Goal: Complete application form

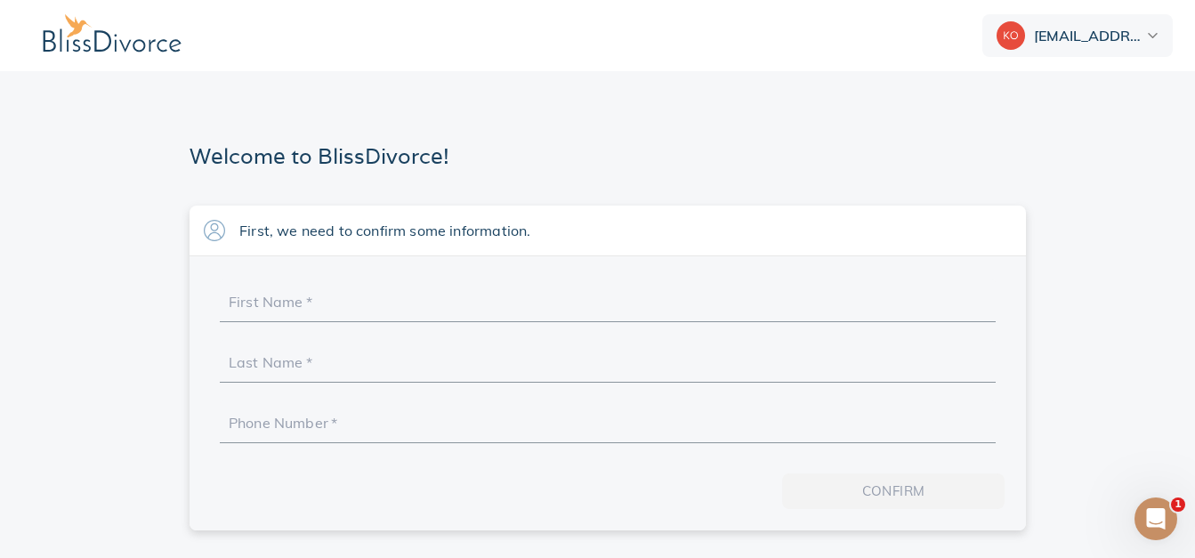
scroll to position [13, 0]
click at [298, 293] on input "First Name   *" at bounding box center [608, 307] width 758 height 28
type input "HENOC"
type input "ASSOGBA"
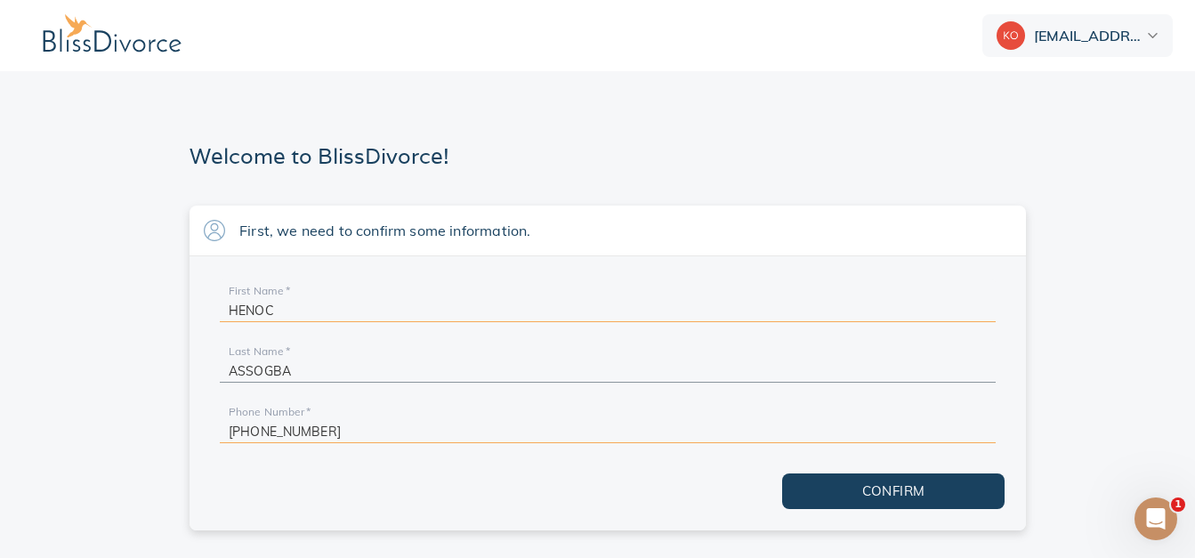
click at [145, 288] on section "First, we need to confirm some information. First Name   * HENOC Last Name   * …" at bounding box center [607, 373] width 1173 height 335
click at [352, 424] on input "+1 502-291-3448" at bounding box center [608, 428] width 758 height 28
type input "+1 5__-___-____"
type input "+1 1__-___-____"
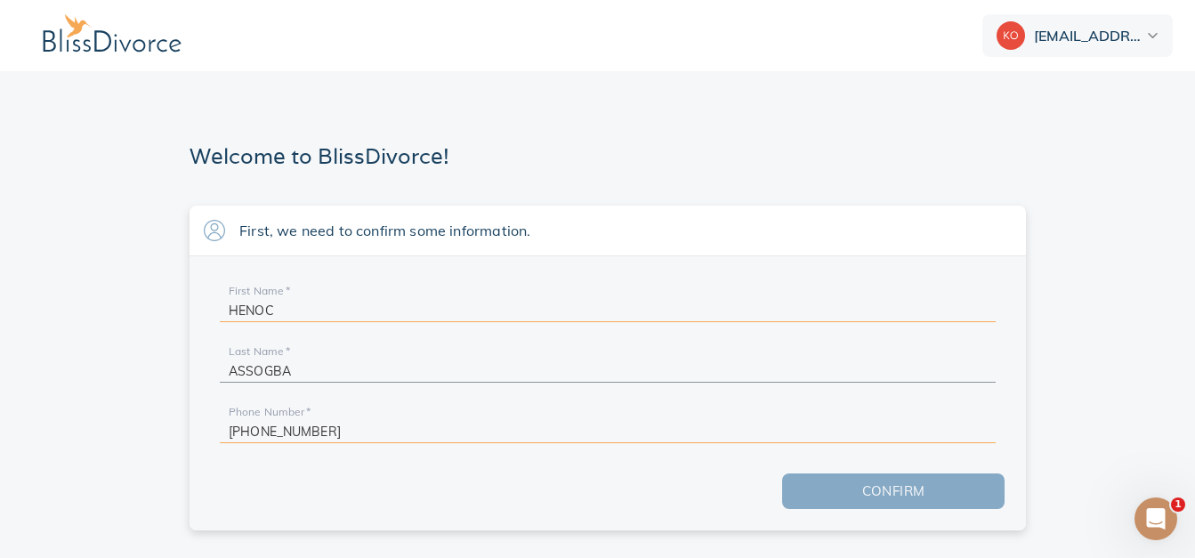
type input "+1 502-651-1611"
click at [919, 480] on span "Confirm" at bounding box center [894, 491] width 166 height 23
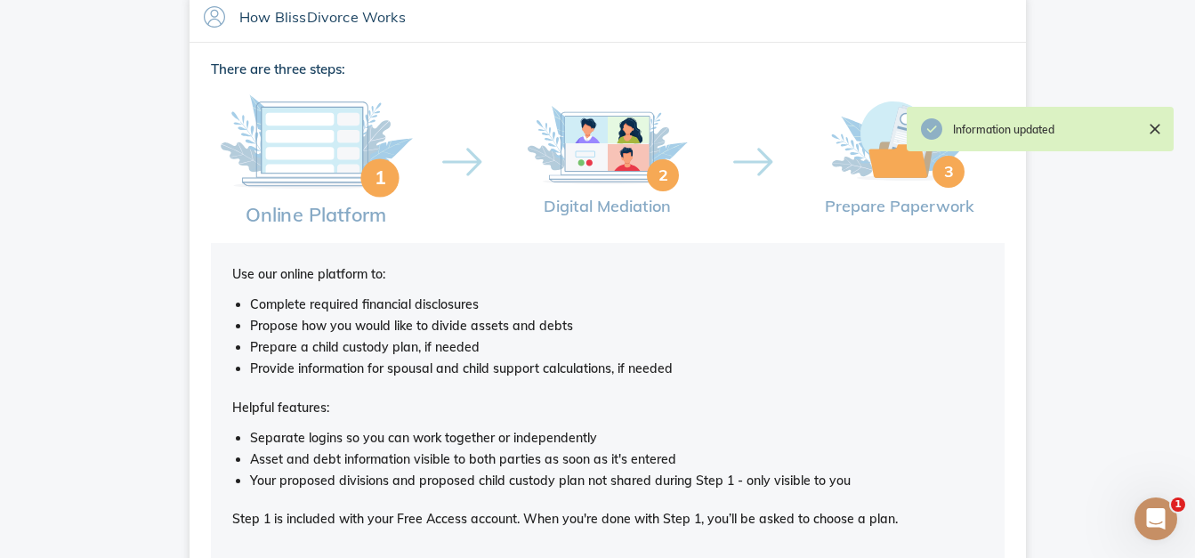
scroll to position [319, 0]
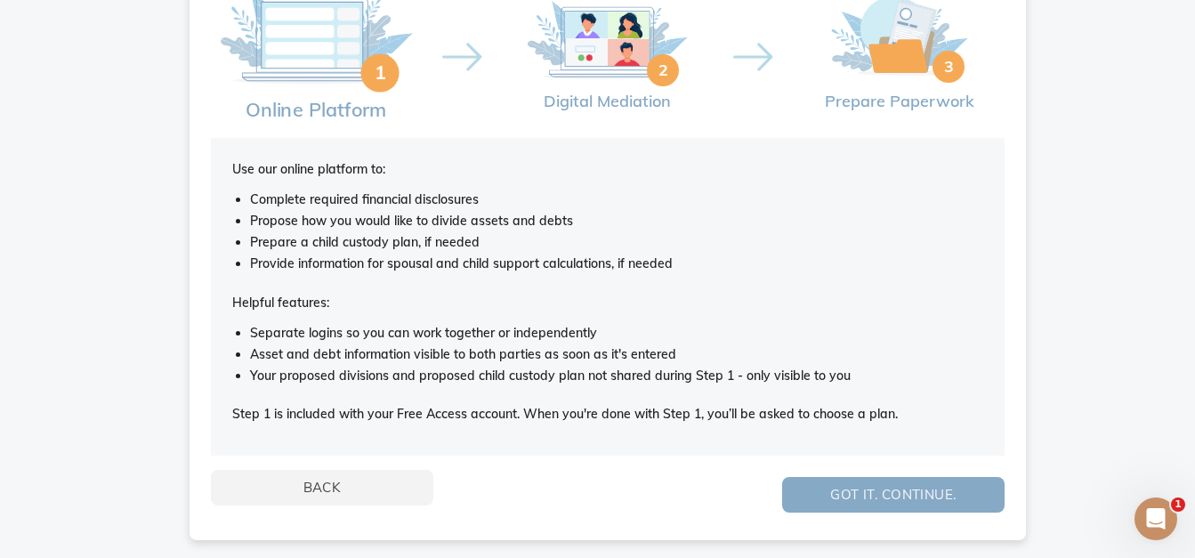
click at [879, 488] on span "Got it. Continue." at bounding box center [894, 494] width 166 height 23
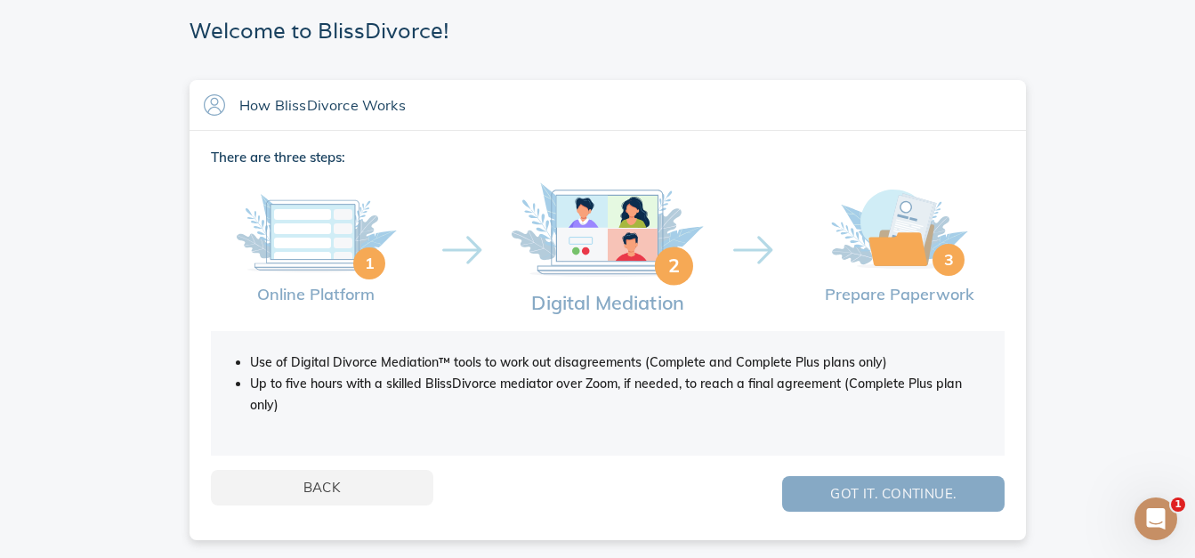
scroll to position [125, 0]
click at [879, 488] on span "Got it. Continue." at bounding box center [894, 493] width 166 height 23
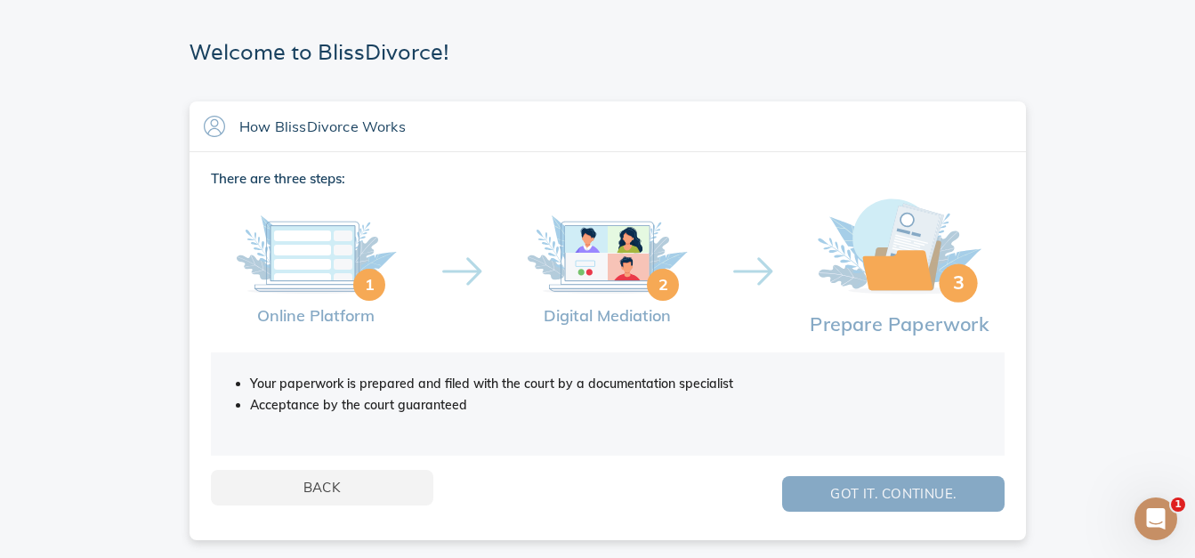
scroll to position [104, 0]
click at [879, 488] on span "Got it. Continue." at bounding box center [894, 493] width 166 height 23
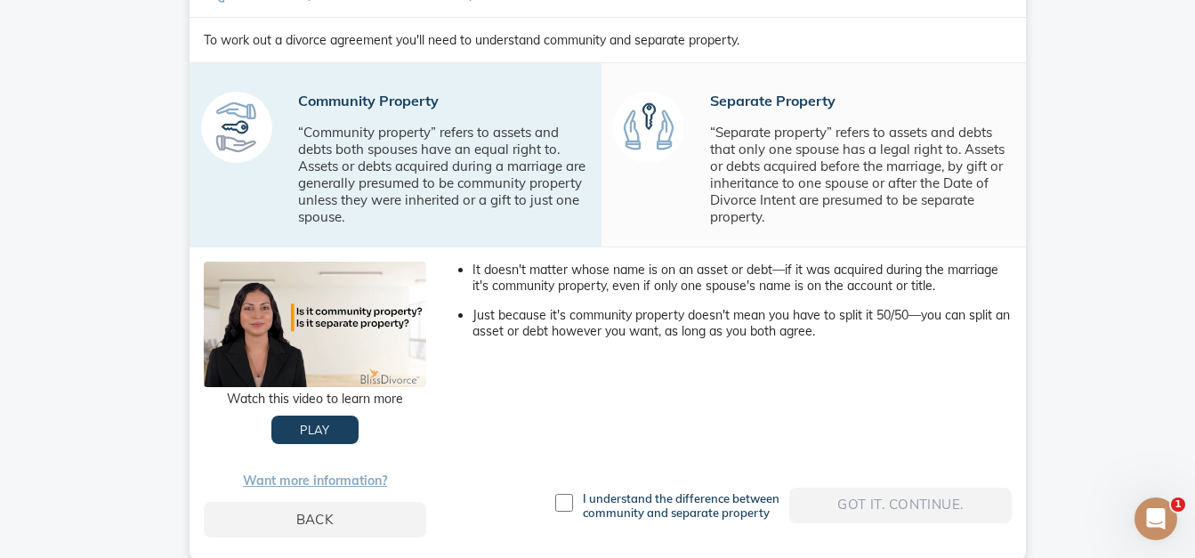
scroll to position [257, 0]
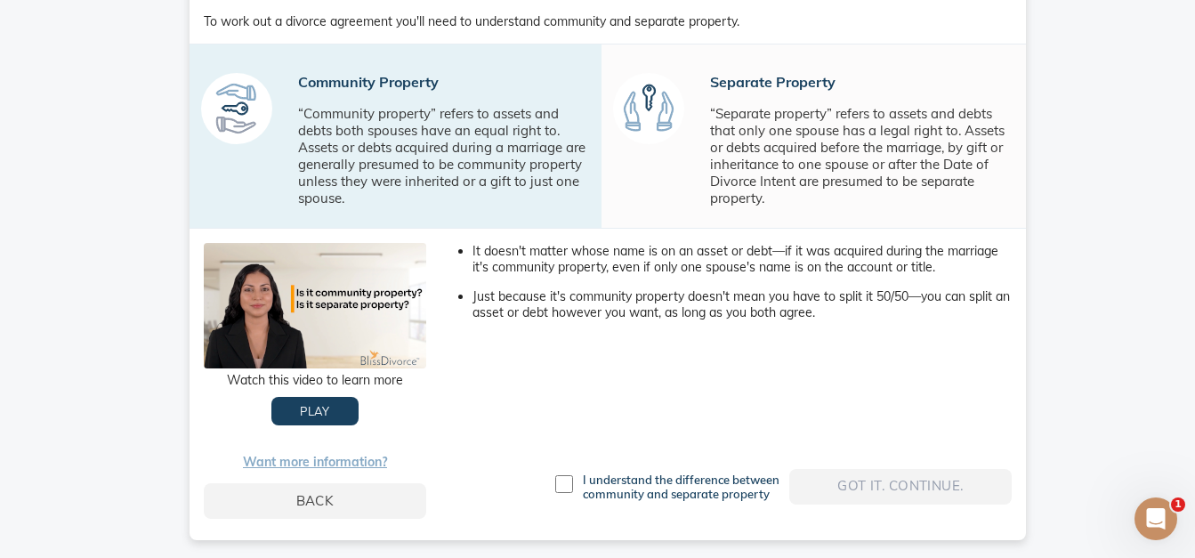
click at [563, 492] on input "checkbox" at bounding box center [564, 484] width 18 height 18
checkbox input "true"
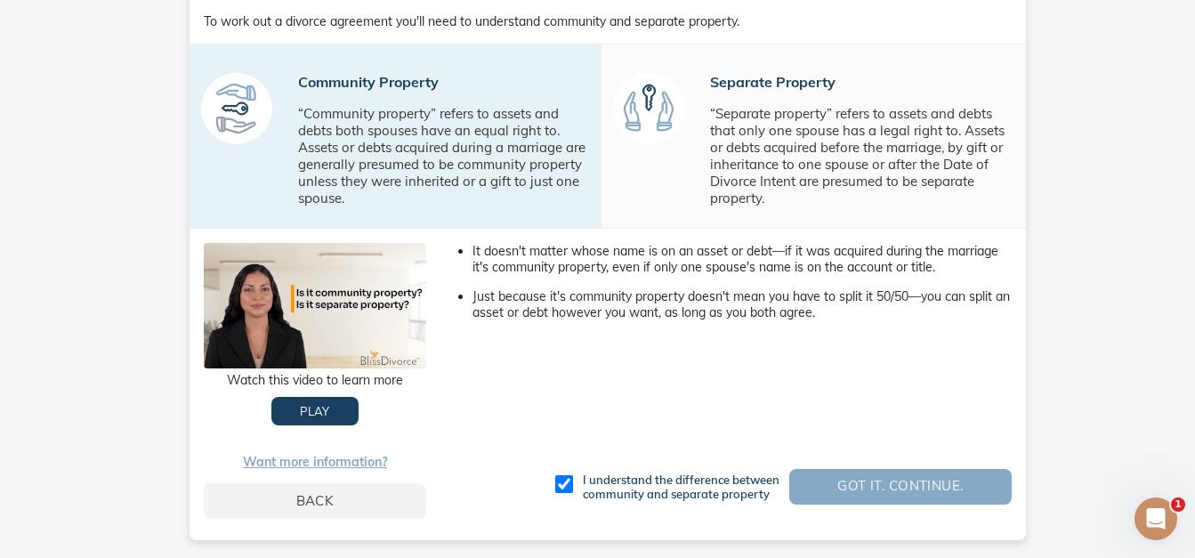
click at [902, 482] on span "Got it. Continue." at bounding box center [901, 485] width 166 height 23
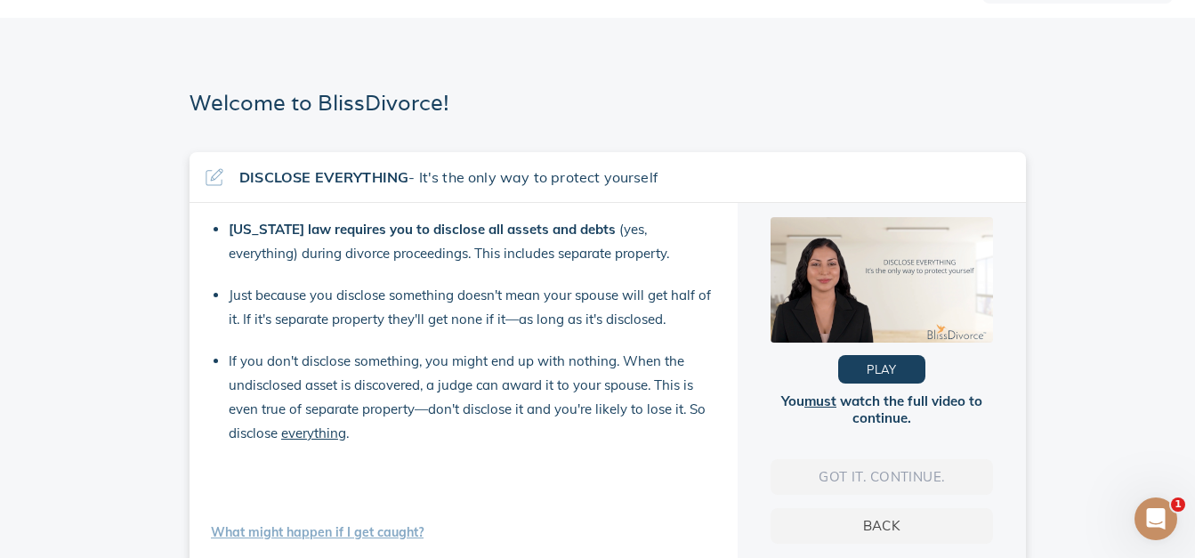
scroll to position [78, 0]
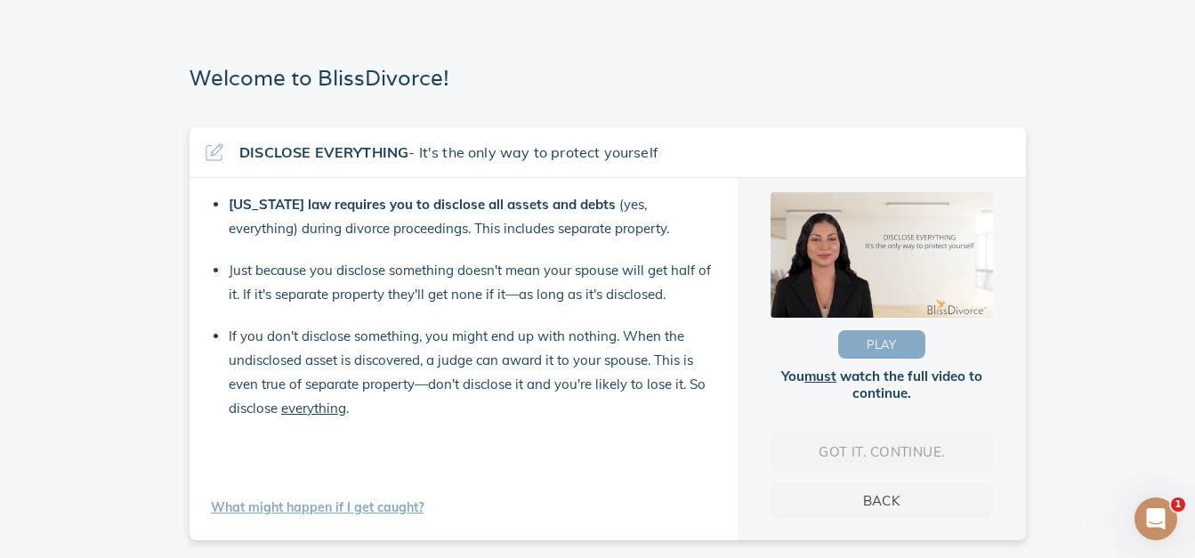
click at [881, 336] on span "PLAY" at bounding box center [882, 345] width 30 height 20
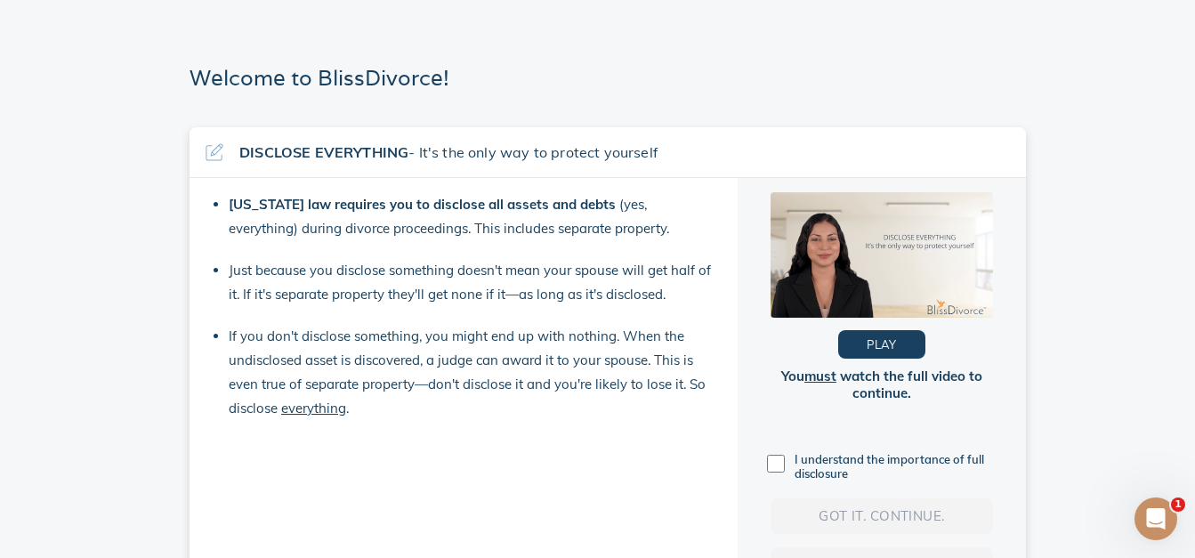
click at [783, 464] on input "checkbox" at bounding box center [776, 464] width 18 height 18
checkbox input "true"
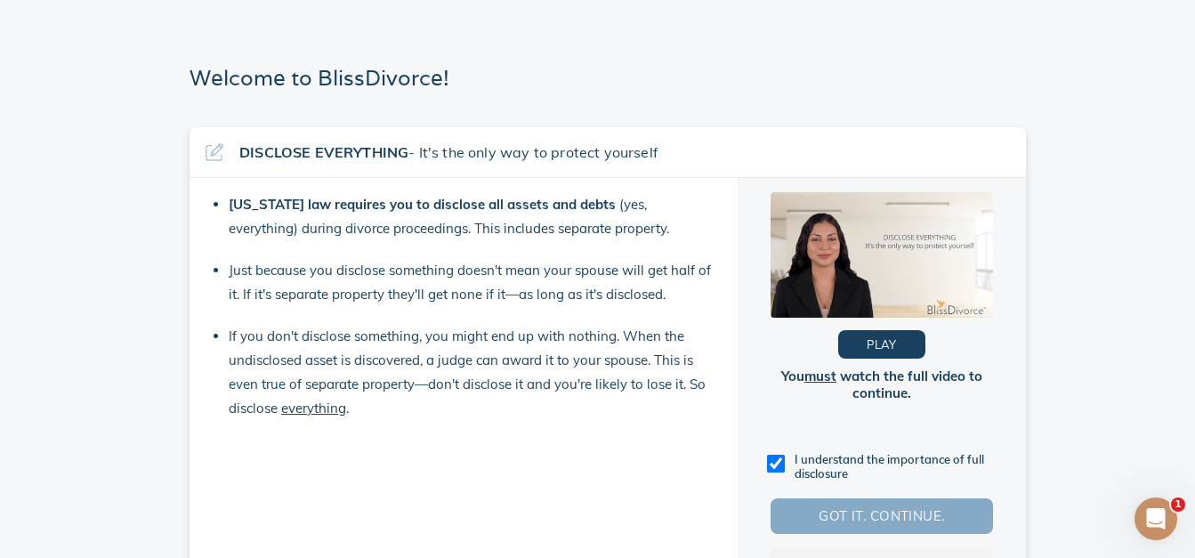
click at [887, 509] on span "Got it. Continue." at bounding box center [882, 516] width 166 height 23
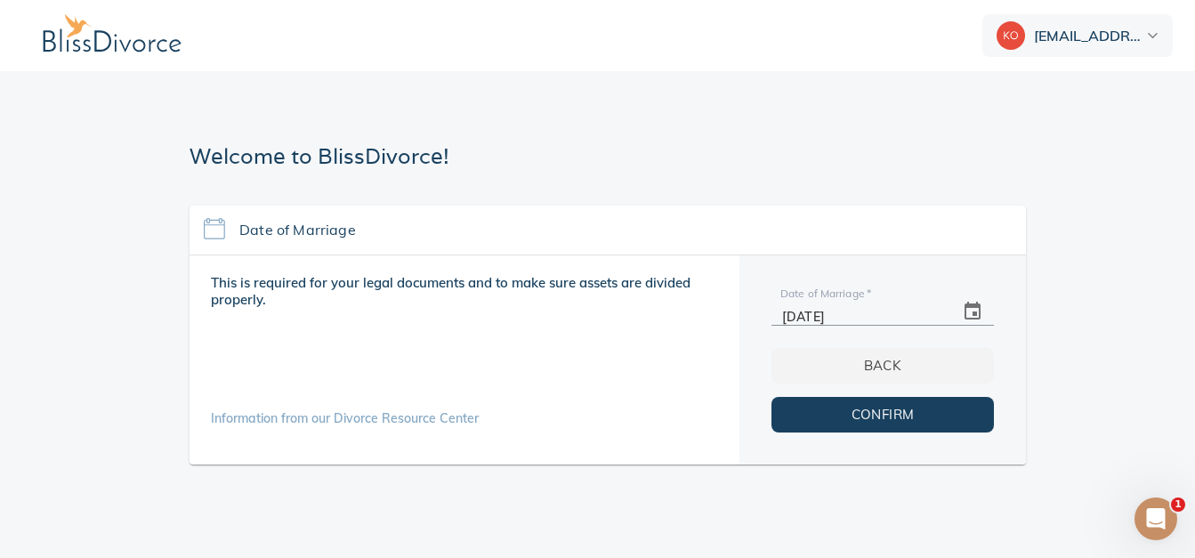
scroll to position [13, 0]
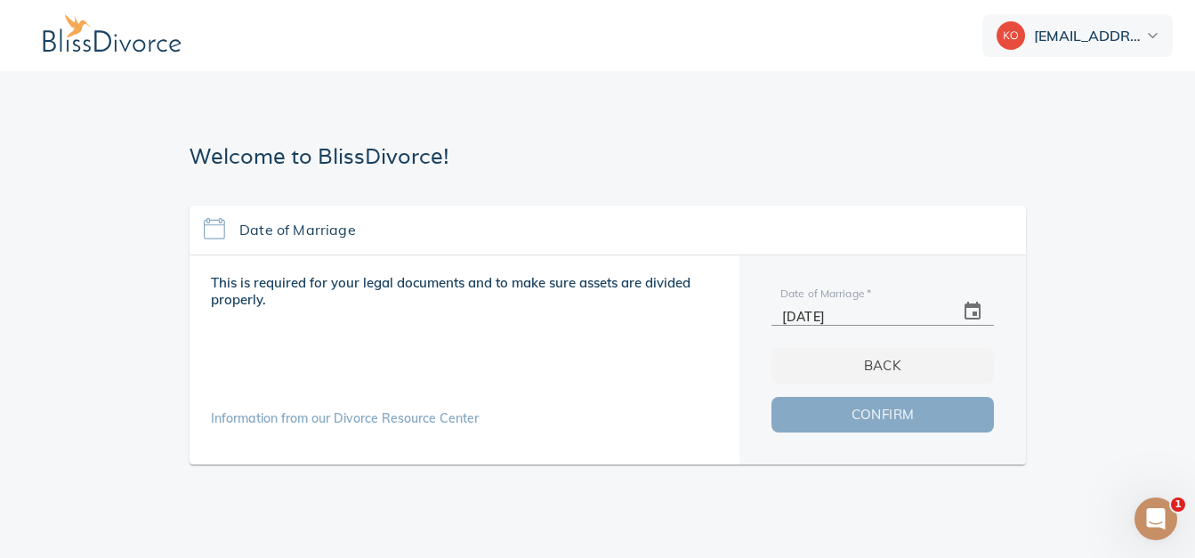
click at [886, 403] on span "Confirm" at bounding box center [883, 414] width 166 height 23
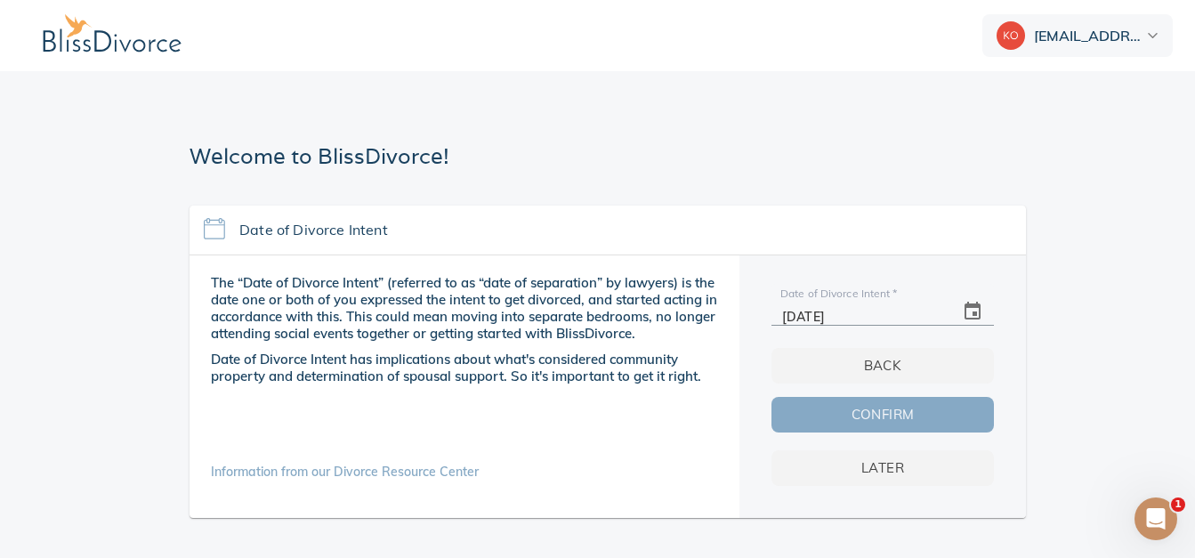
click at [905, 403] on span "Confirm" at bounding box center [883, 414] width 166 height 23
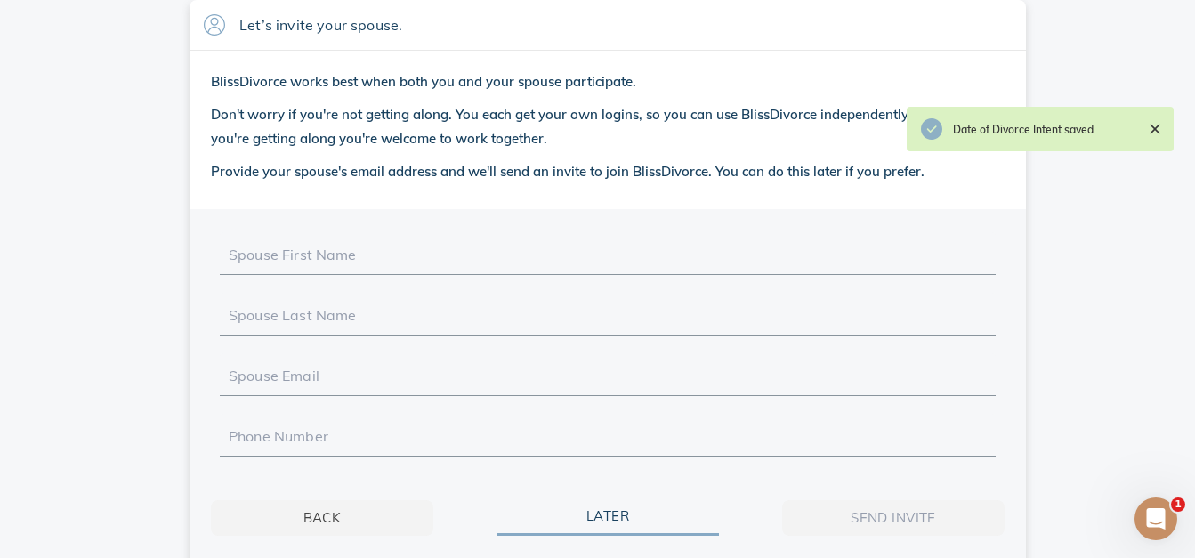
scroll to position [236, 0]
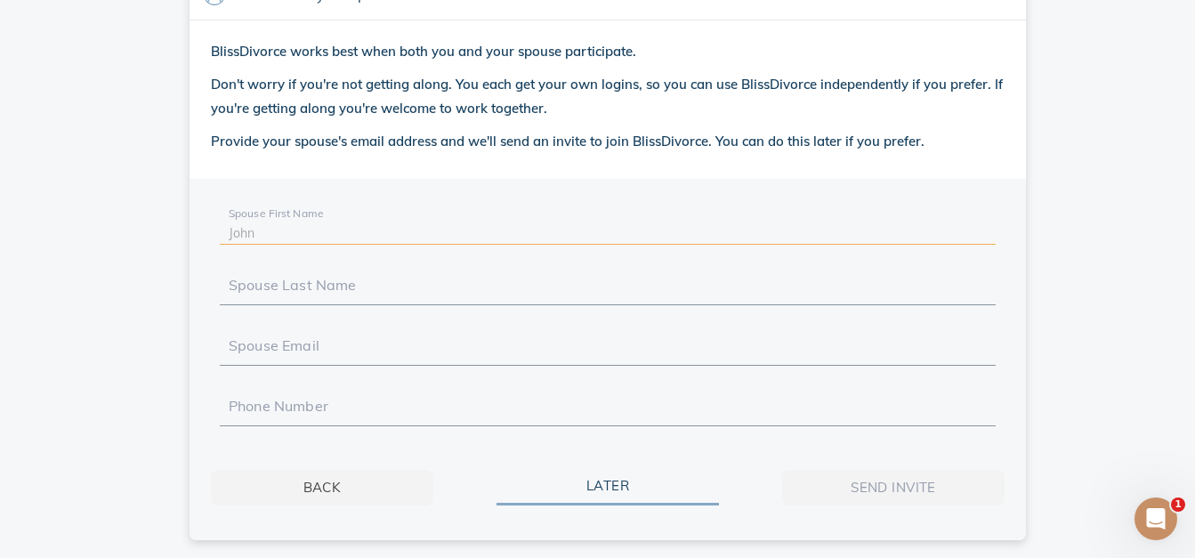
click at [272, 231] on input "Spouse First Name" at bounding box center [608, 229] width 758 height 28
type input "MARIE-LOUISE YAWA"
click at [333, 284] on input "Spouse Last Name" at bounding box center [608, 290] width 758 height 28
type input "AMEGNRAN"
click at [78, 326] on section "Let’s invite your spouse. BlissDivorce works best when both you and your spouse…" at bounding box center [607, 255] width 1173 height 571
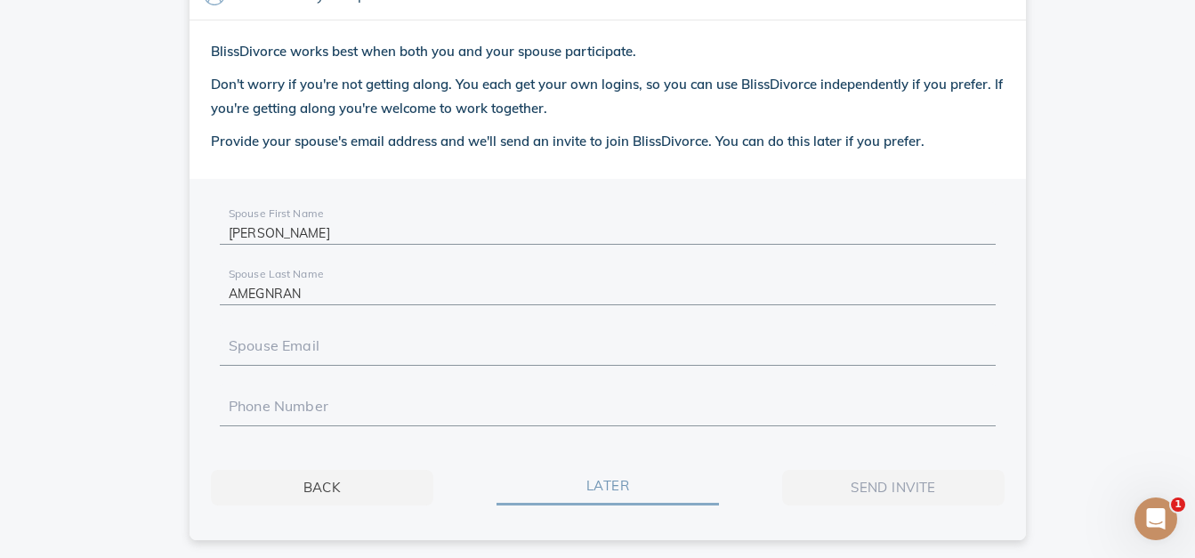
click at [610, 486] on span "Later" at bounding box center [608, 485] width 166 height 23
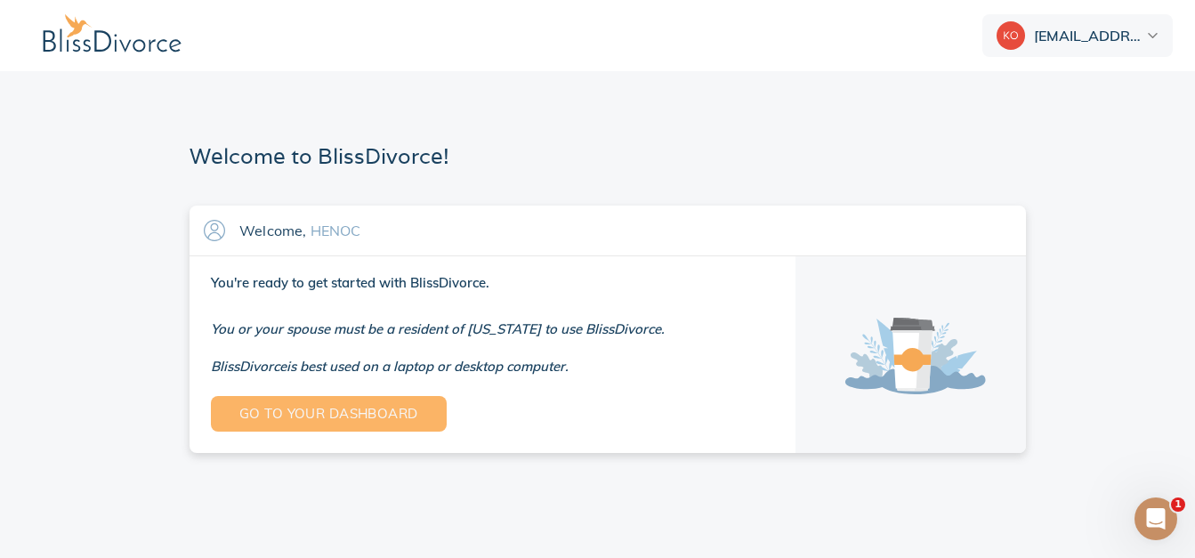
click at [333, 402] on span "Go to your dashboard" at bounding box center [328, 413] width 179 height 23
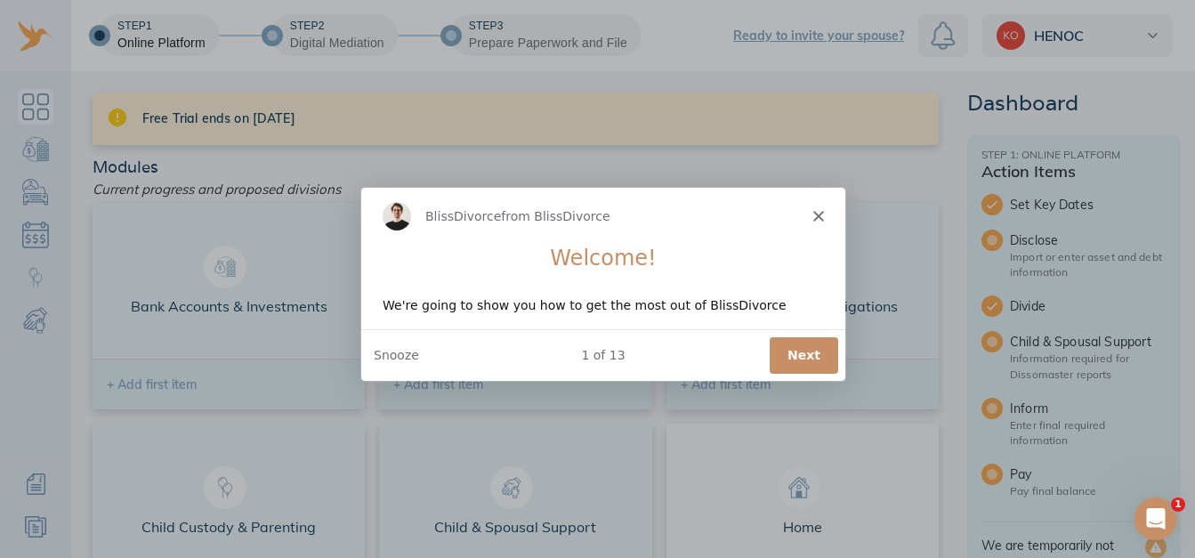
click at [819, 351] on button "Next" at bounding box center [802, 354] width 69 height 36
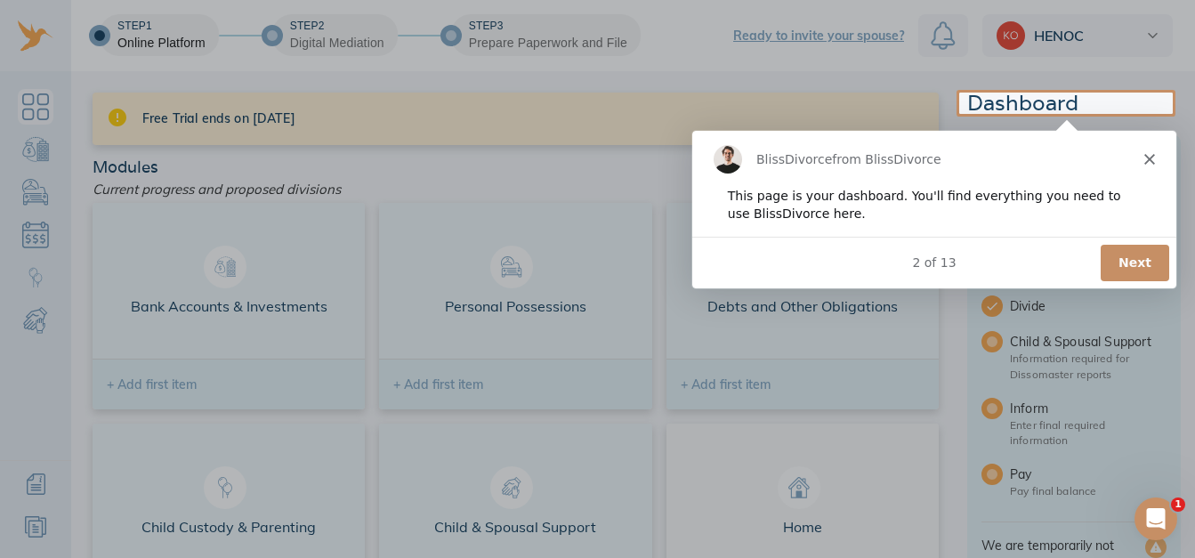
click at [1138, 260] on button "Next" at bounding box center [1134, 262] width 69 height 36
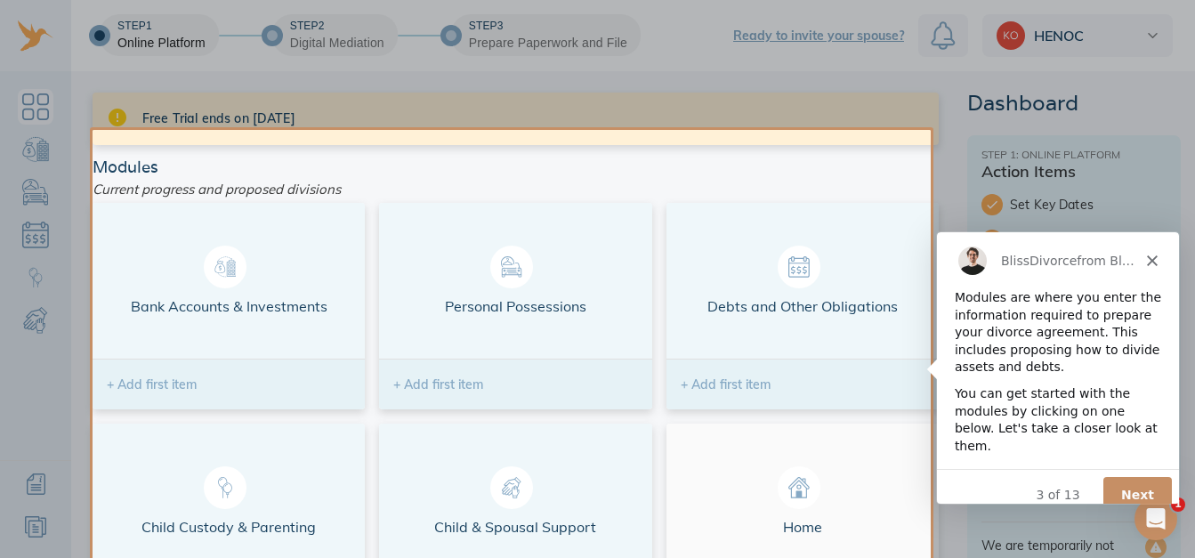
scroll to position [77, 0]
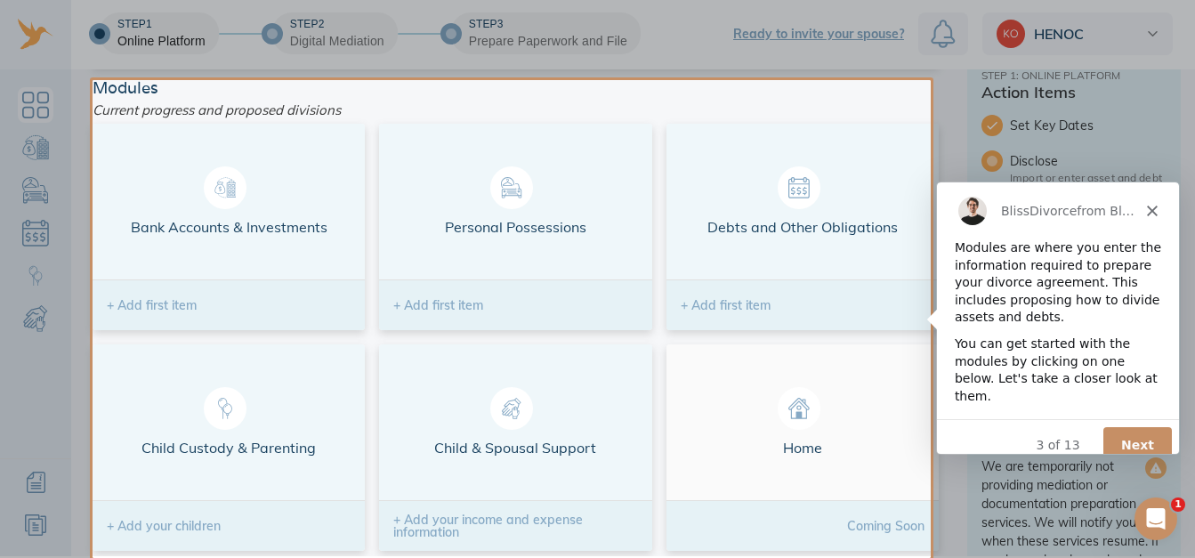
click at [1130, 428] on button "Next" at bounding box center [1137, 444] width 69 height 36
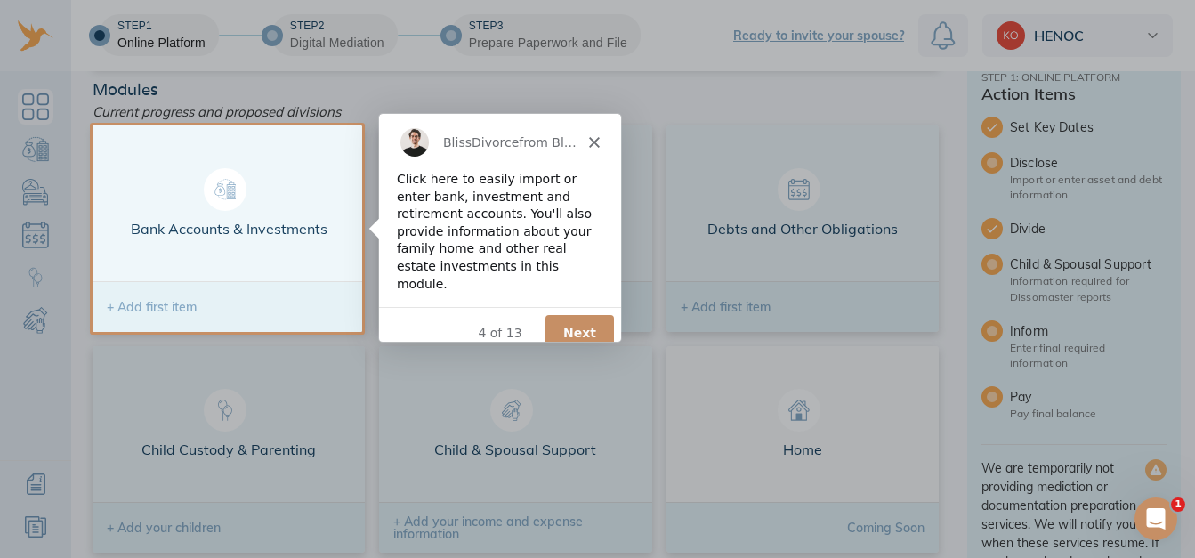
scroll to position [0, 0]
click at [591, 316] on button "Next" at bounding box center [579, 332] width 69 height 36
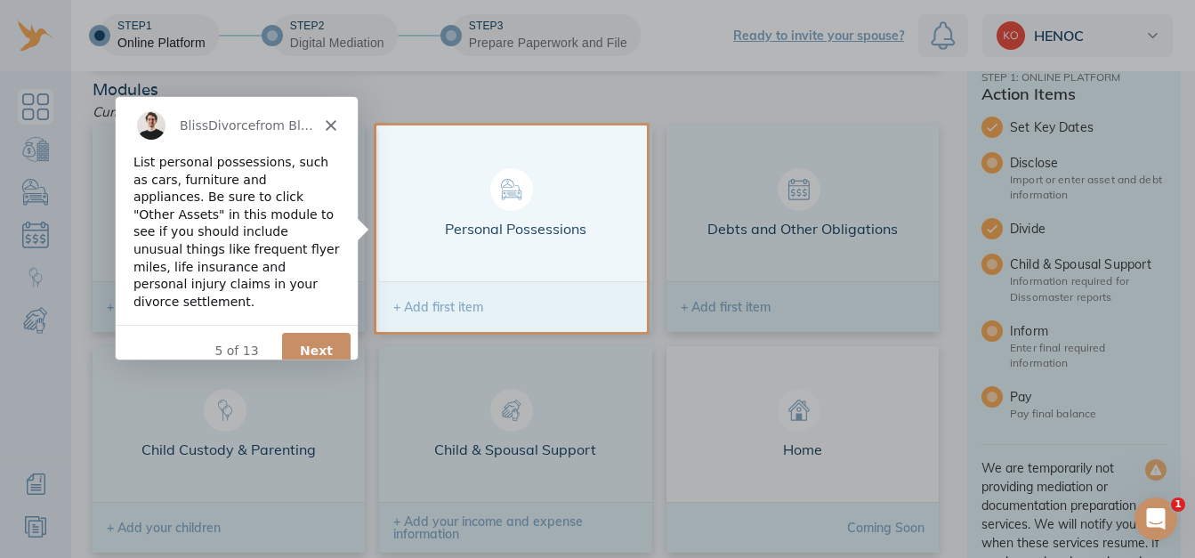
click at [317, 331] on button "Next" at bounding box center [315, 349] width 69 height 36
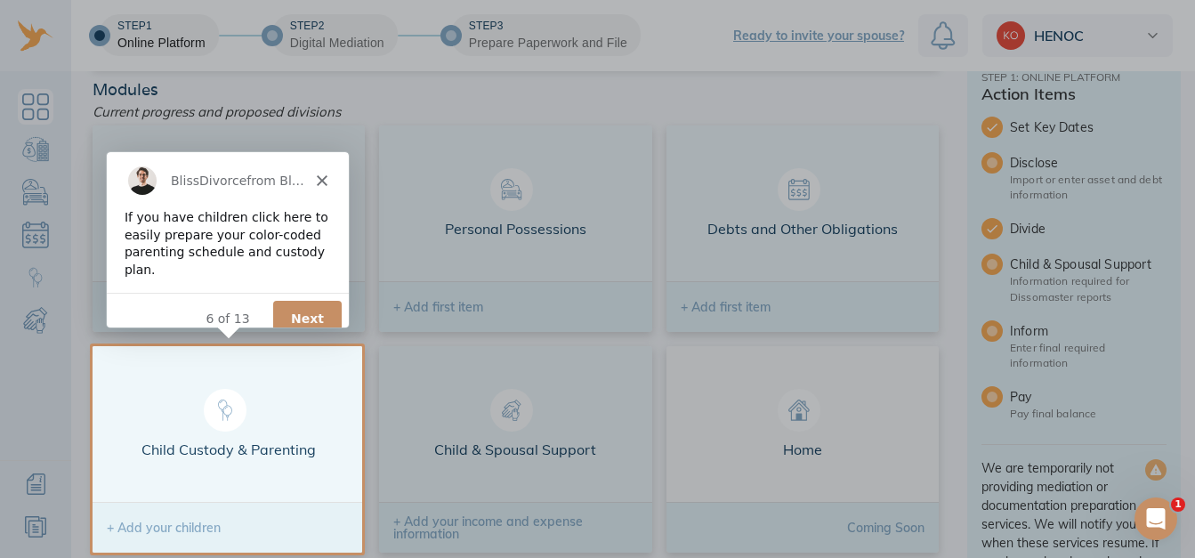
click at [323, 300] on button "Next" at bounding box center [305, 318] width 69 height 36
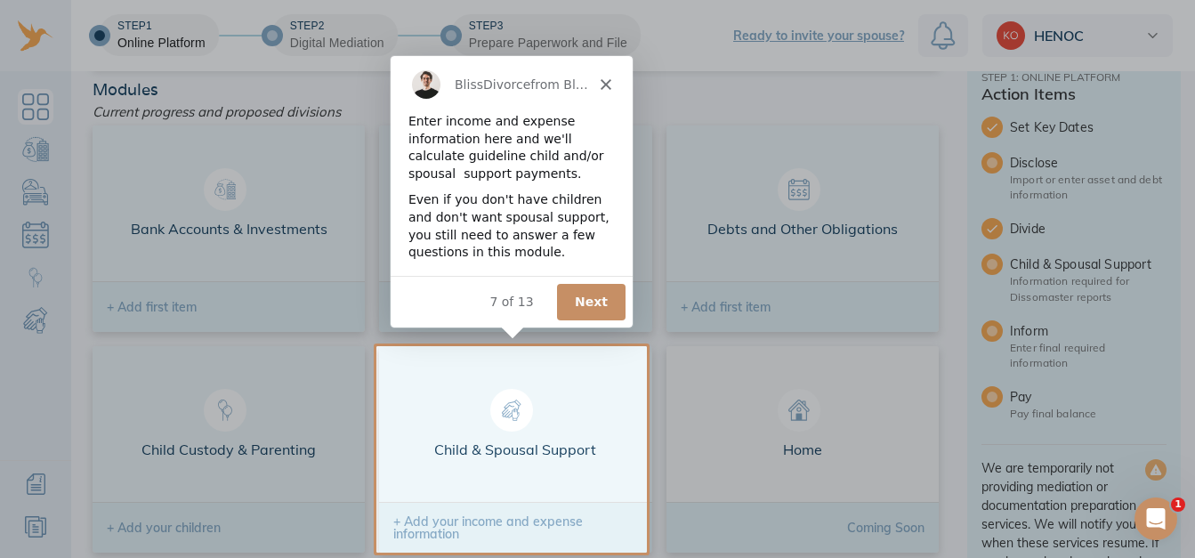
click at [592, 296] on button "Next" at bounding box center [589, 301] width 69 height 36
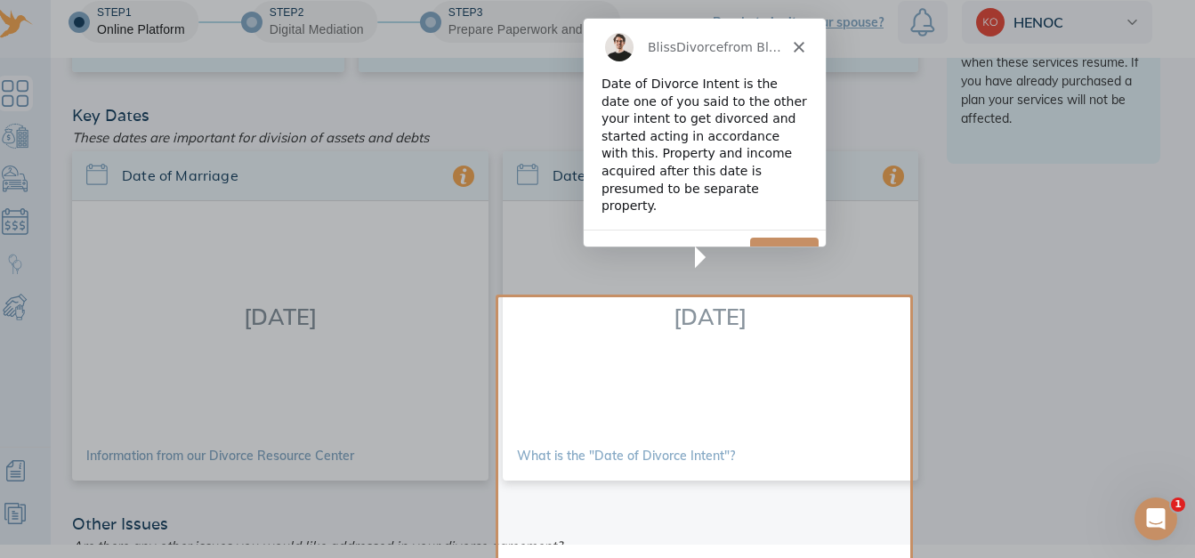
scroll to position [553, 0]
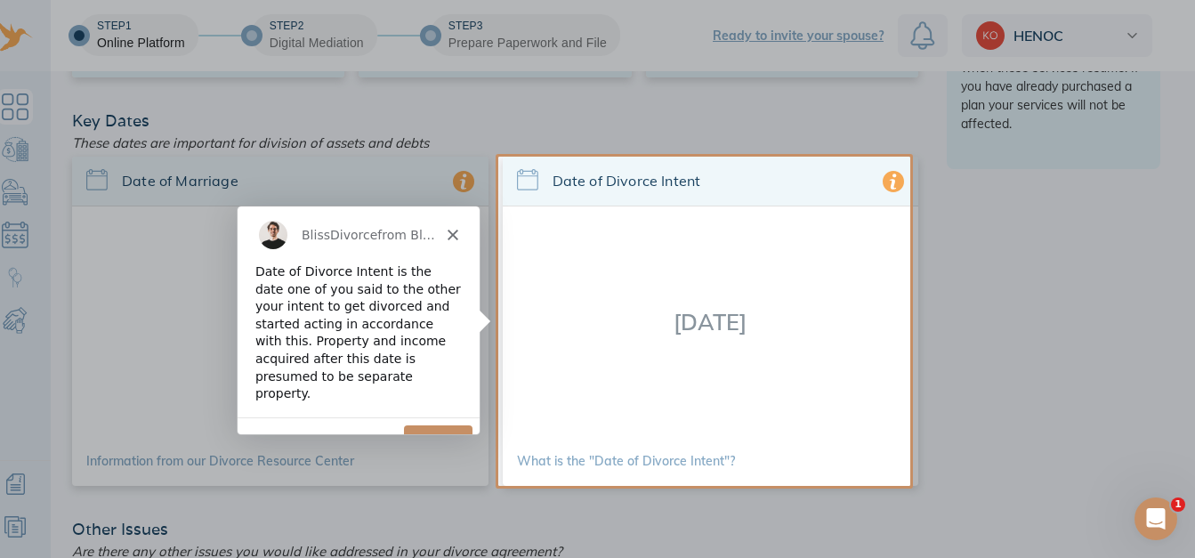
click at [434, 425] on button "Next" at bounding box center [437, 443] width 69 height 36
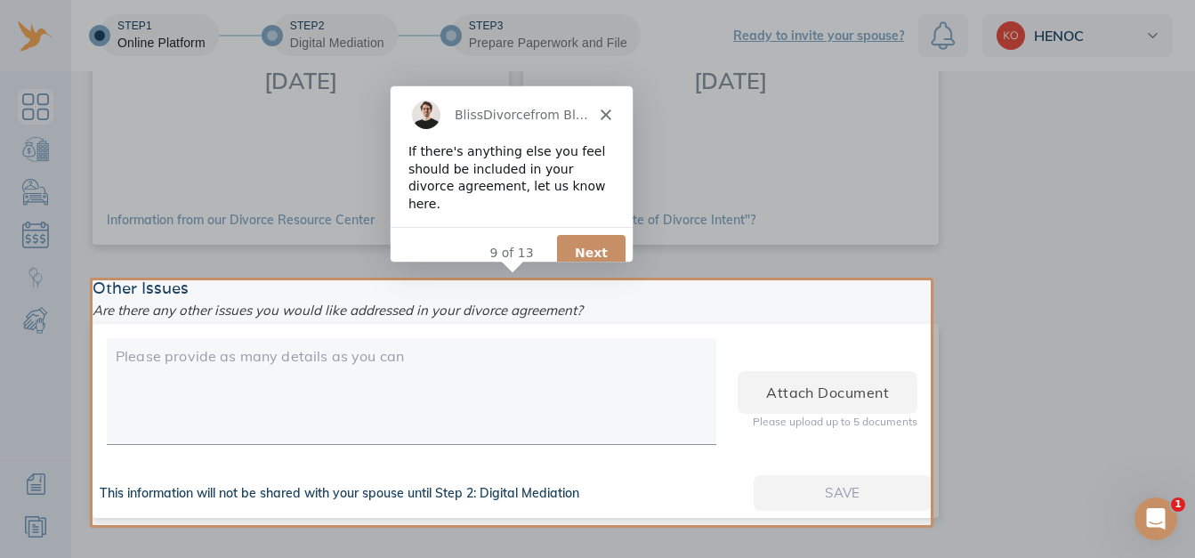
scroll to position [0, 0]
click at [583, 234] on button "Next" at bounding box center [590, 252] width 69 height 36
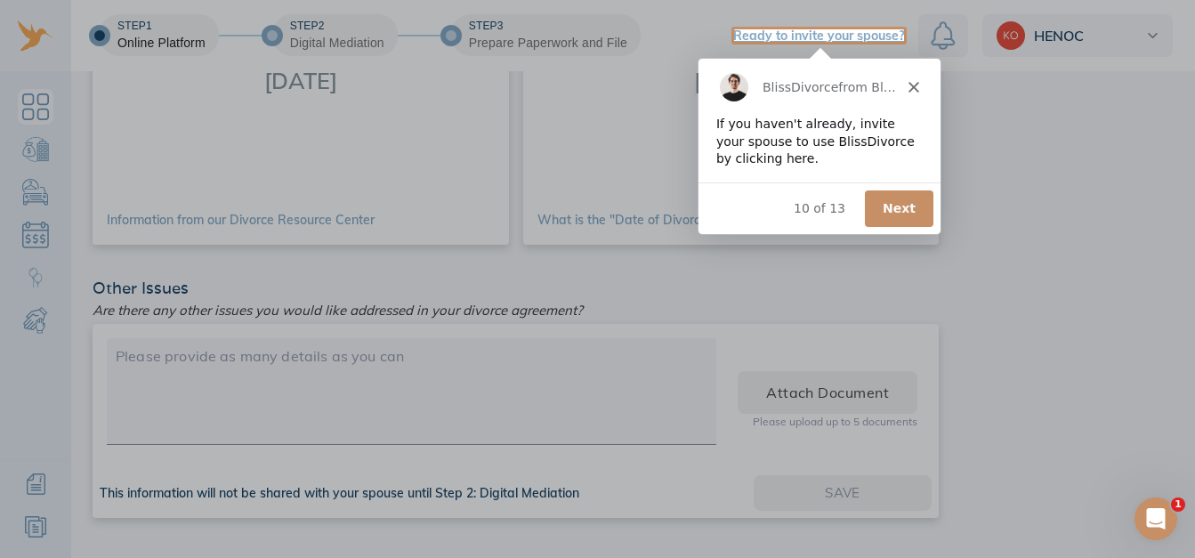
click at [903, 208] on button "Next" at bounding box center [897, 208] width 69 height 36
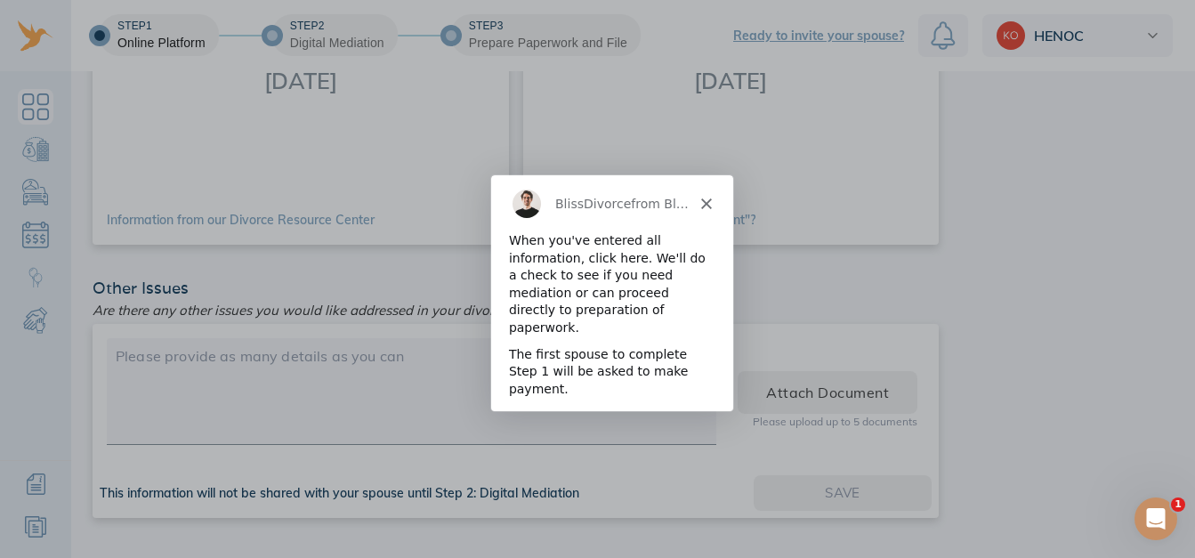
click at [695, 418] on button "Next" at bounding box center [690, 436] width 69 height 36
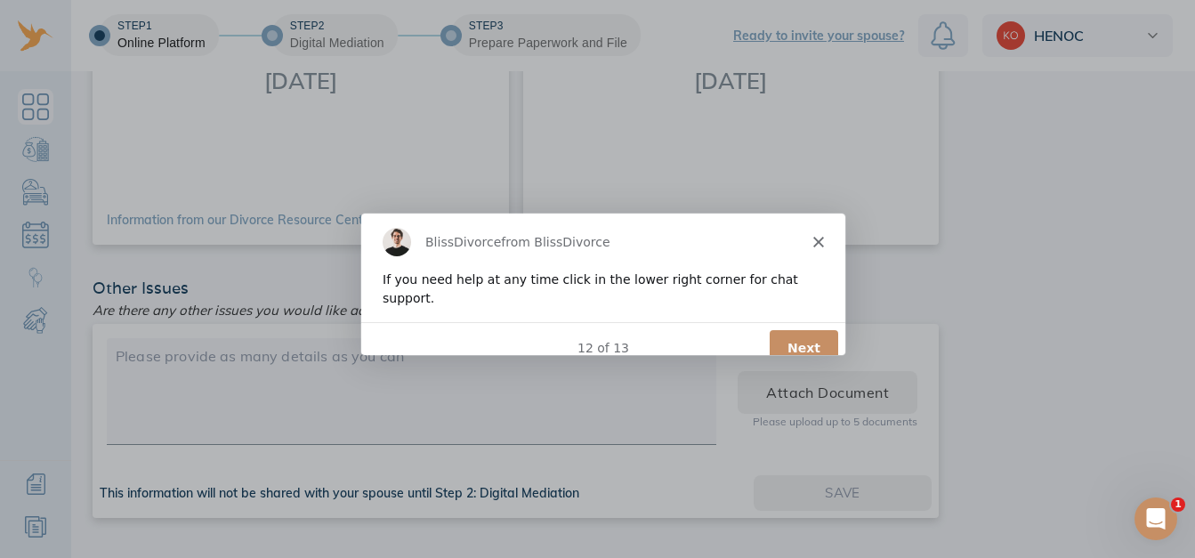
click at [806, 329] on button "Next" at bounding box center [802, 347] width 69 height 36
click at [801, 333] on button "Done" at bounding box center [801, 347] width 72 height 36
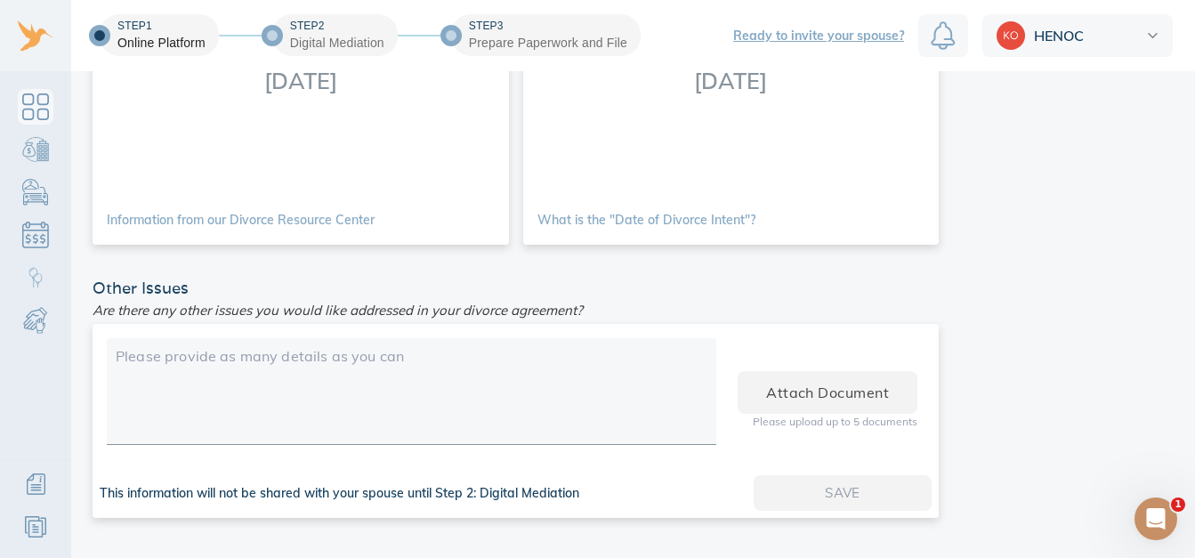
scroll to position [13, 0]
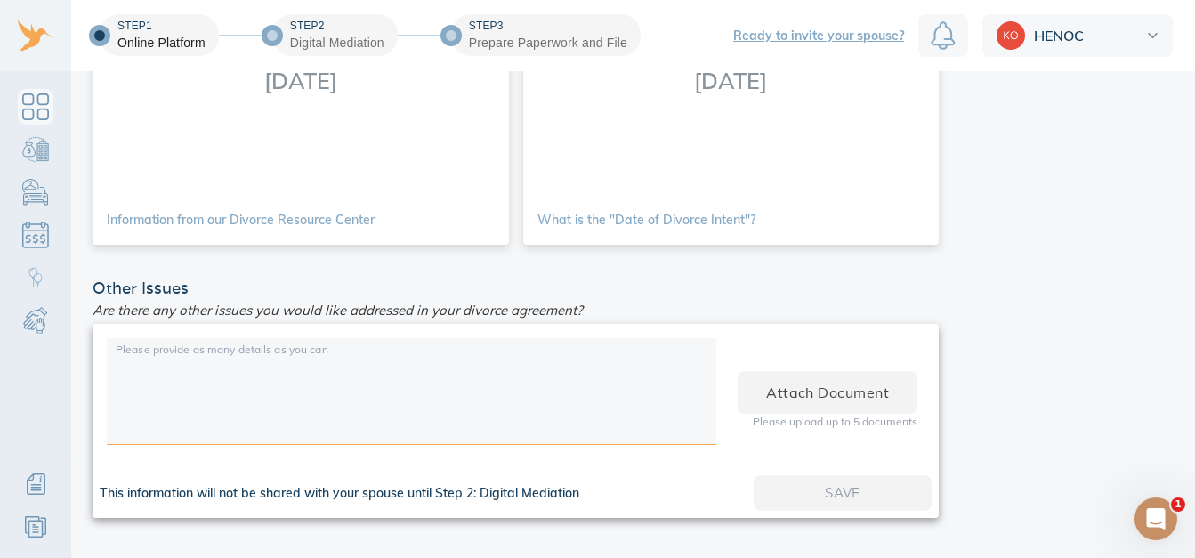
click at [175, 351] on textarea at bounding box center [412, 394] width 592 height 100
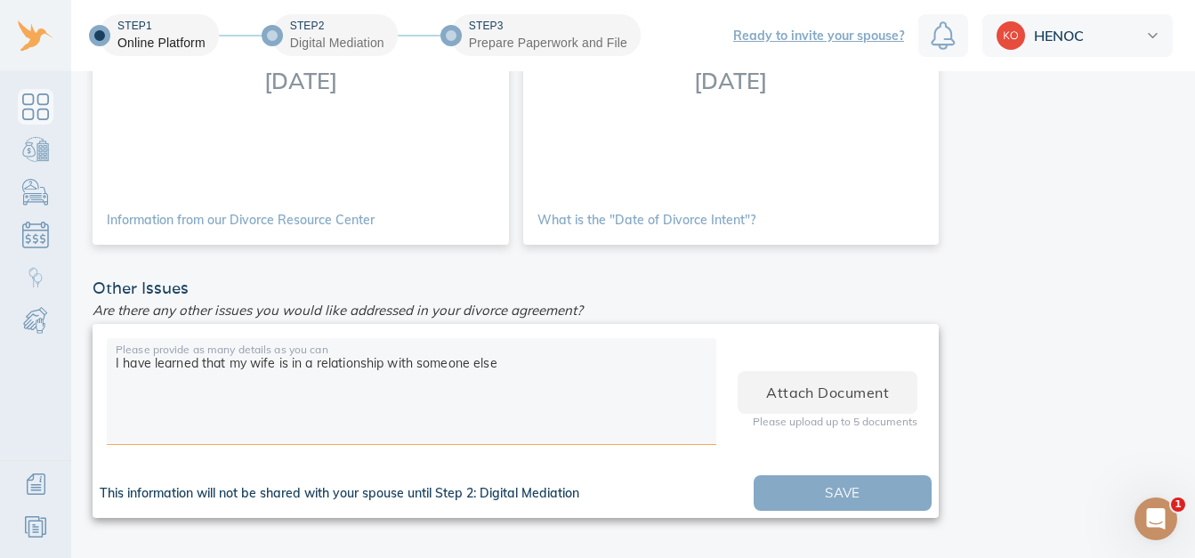
type textarea "I have learned that my wife is in a relationship with someone else"
click at [830, 482] on span "Save" at bounding box center [842, 493] width 121 height 23
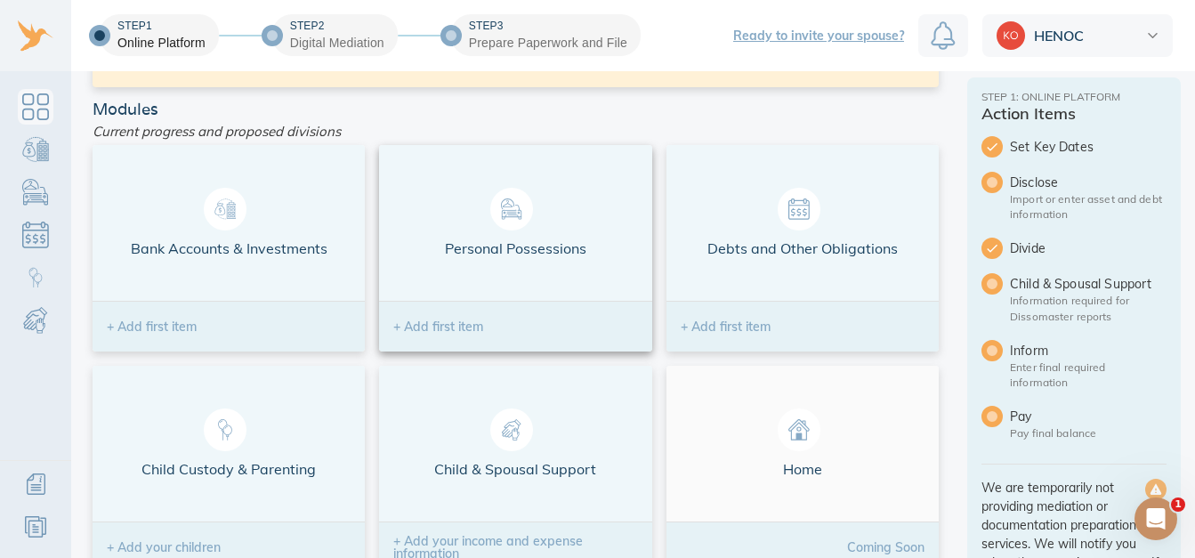
scroll to position [89, 0]
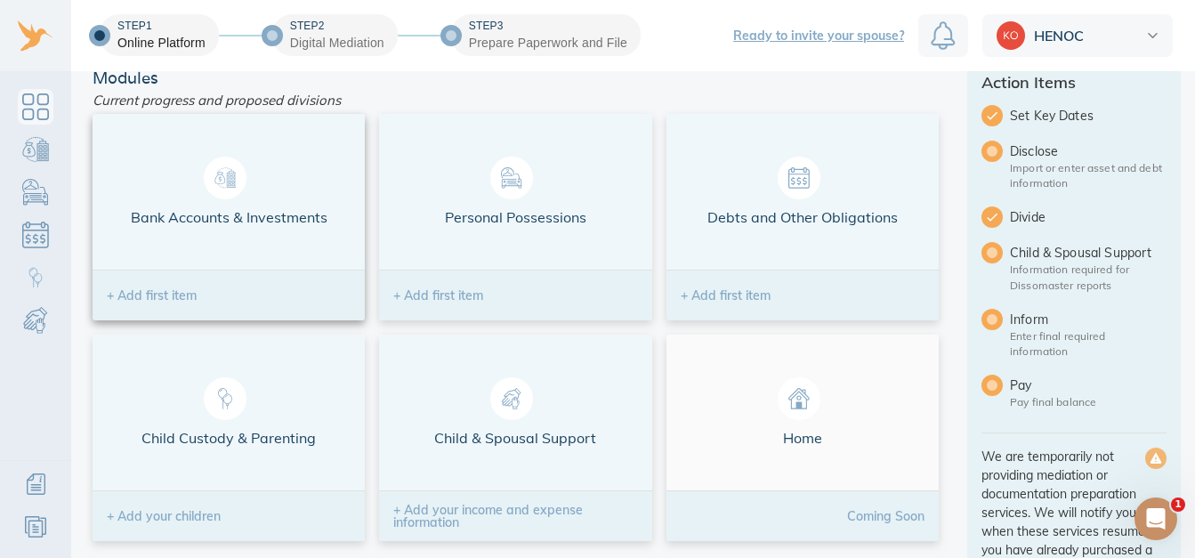
click at [180, 213] on span "Bank Accounts & Investments" at bounding box center [229, 192] width 244 height 70
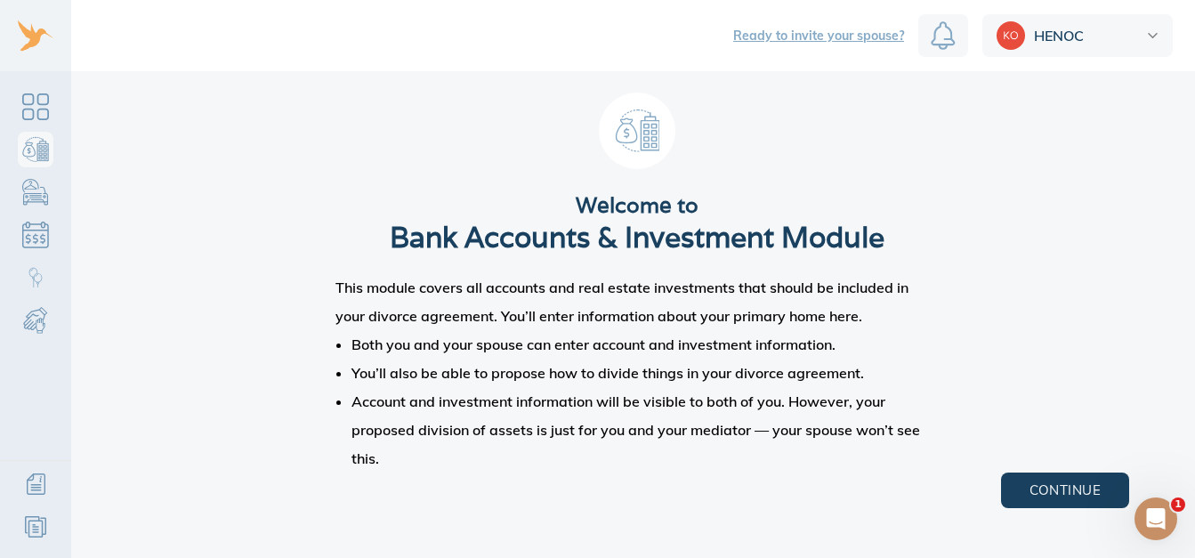
scroll to position [12, 0]
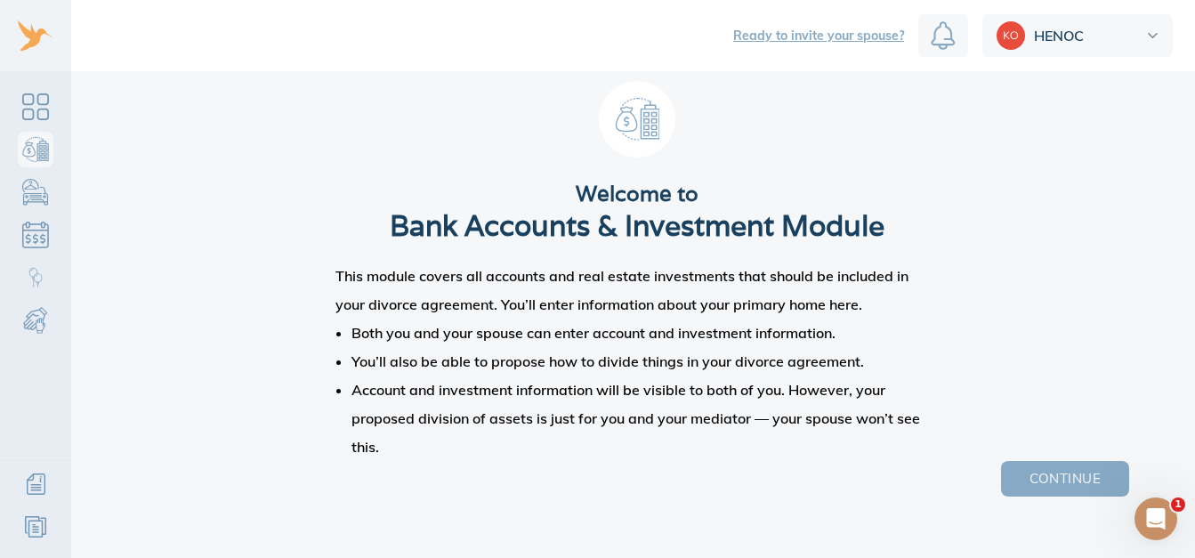
click at [1068, 467] on span "Continue" at bounding box center [1065, 478] width 71 height 23
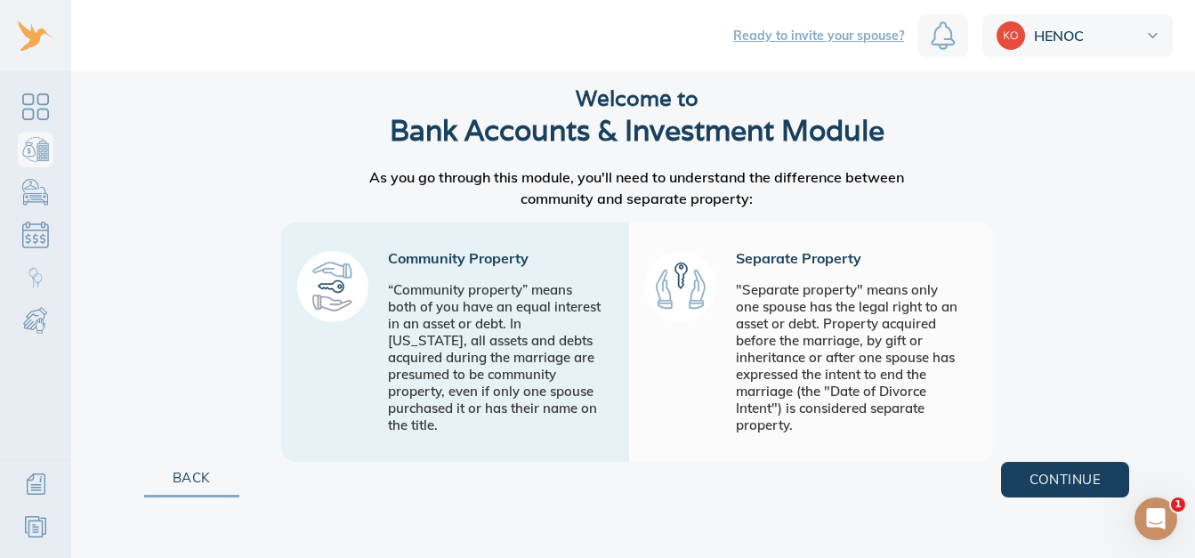
scroll to position [108, 0]
click at [799, 310] on div ""Separate property" means only one spouse has the legal right to an asset or de…" at bounding box center [850, 356] width 228 height 152
click at [806, 287] on div ""Separate property" means only one spouse has the legal right to an asset or de…" at bounding box center [850, 356] width 228 height 152
click at [766, 266] on div "Separate Property "Separate property" means only one spouse has the legal right…" at bounding box center [850, 341] width 228 height 182
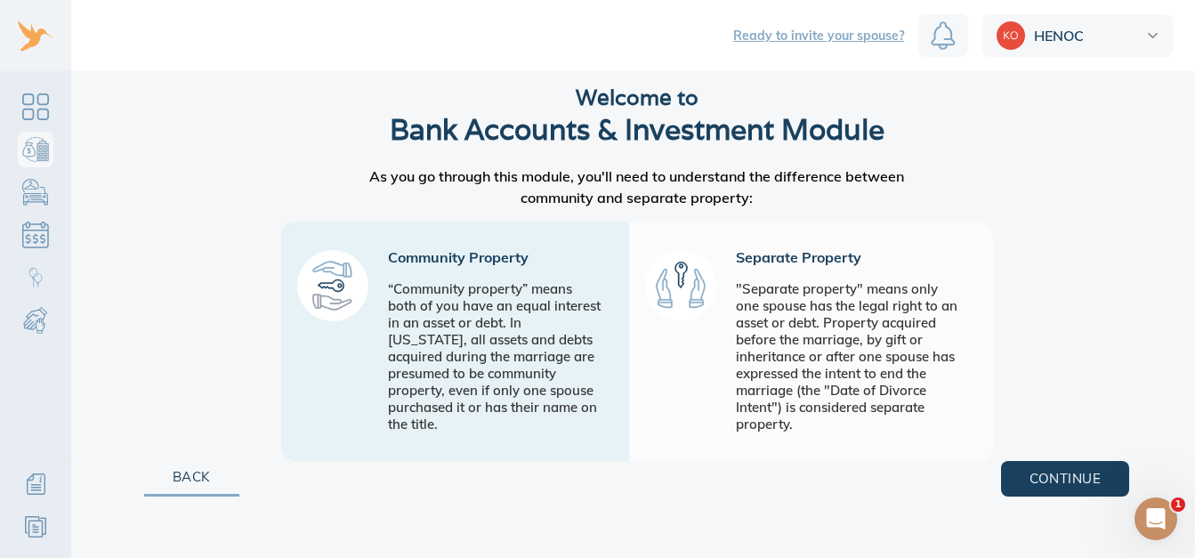
click at [1157, 185] on section "Welcome to Bank Accounts & Investment Module As you go through this module, you…" at bounding box center [637, 223] width 1089 height 476
click at [670, 295] on circle at bounding box center [680, 285] width 71 height 71
click at [912, 345] on div ""Separate property" means only one spouse has the legal right to an asset or de…" at bounding box center [850, 356] width 228 height 152
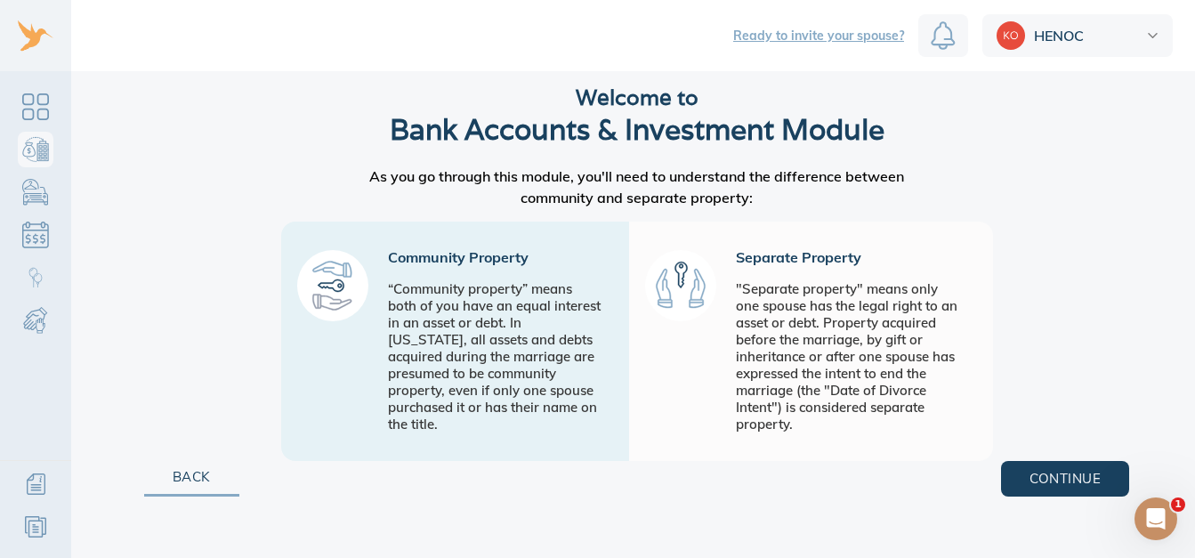
scroll to position [13, 0]
click at [1075, 467] on span "Continue" at bounding box center [1065, 478] width 71 height 23
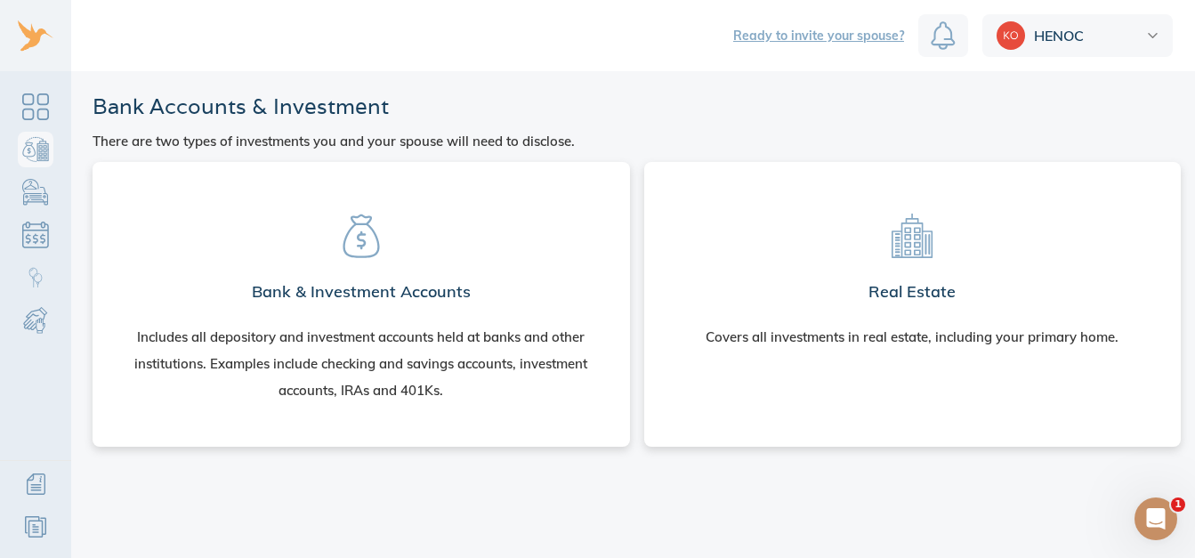
click at [409, 308] on h2 "Bank & Investment Accounts" at bounding box center [361, 292] width 219 height 36
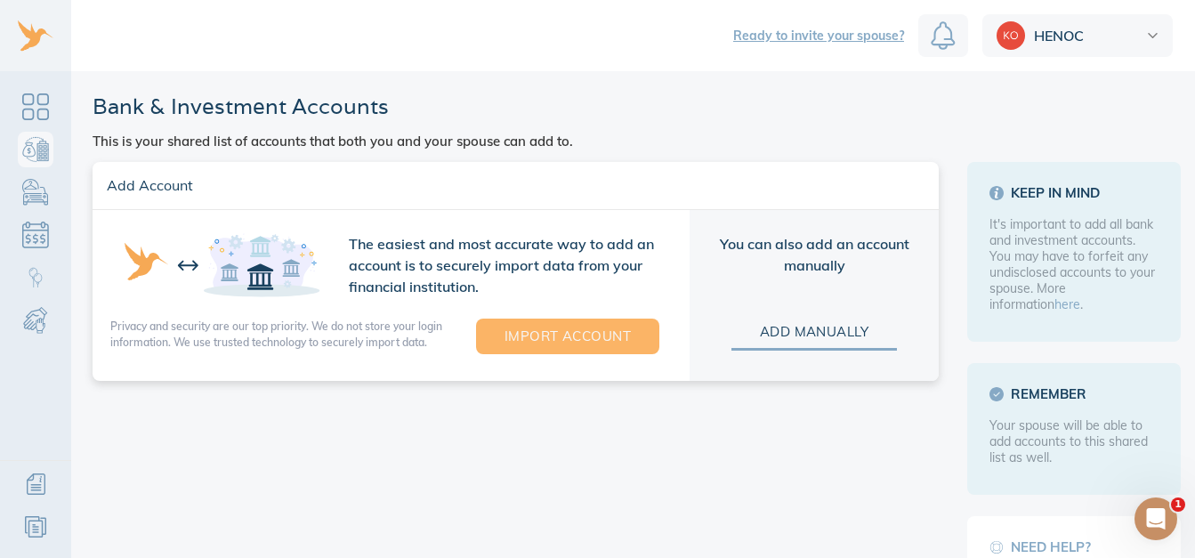
click at [546, 347] on span "Import Account" at bounding box center [568, 336] width 126 height 23
